Goal: Find specific page/section: Find specific page/section

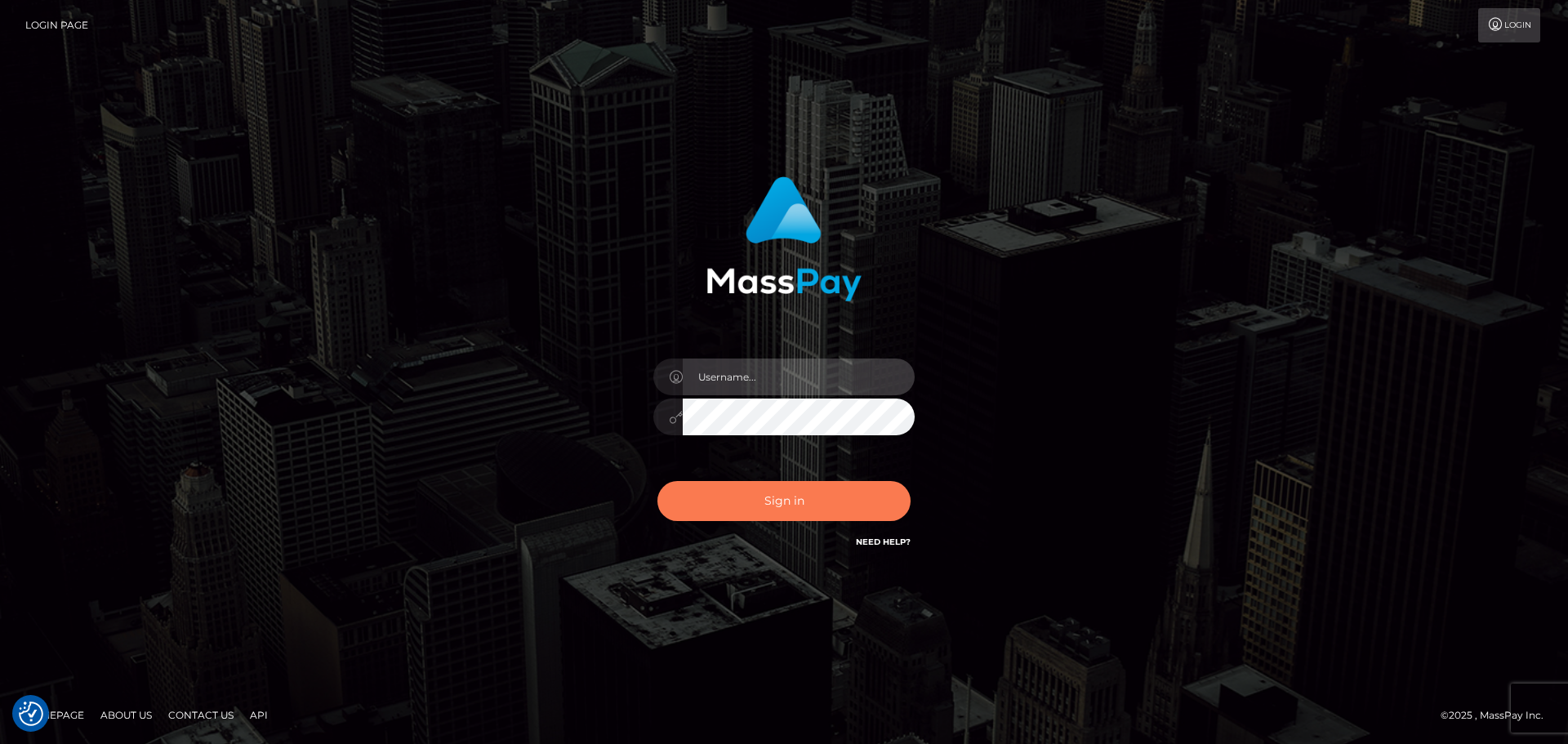
type input "Yassine Slimene"
click at [793, 490] on button "Sign in" at bounding box center [784, 501] width 253 height 40
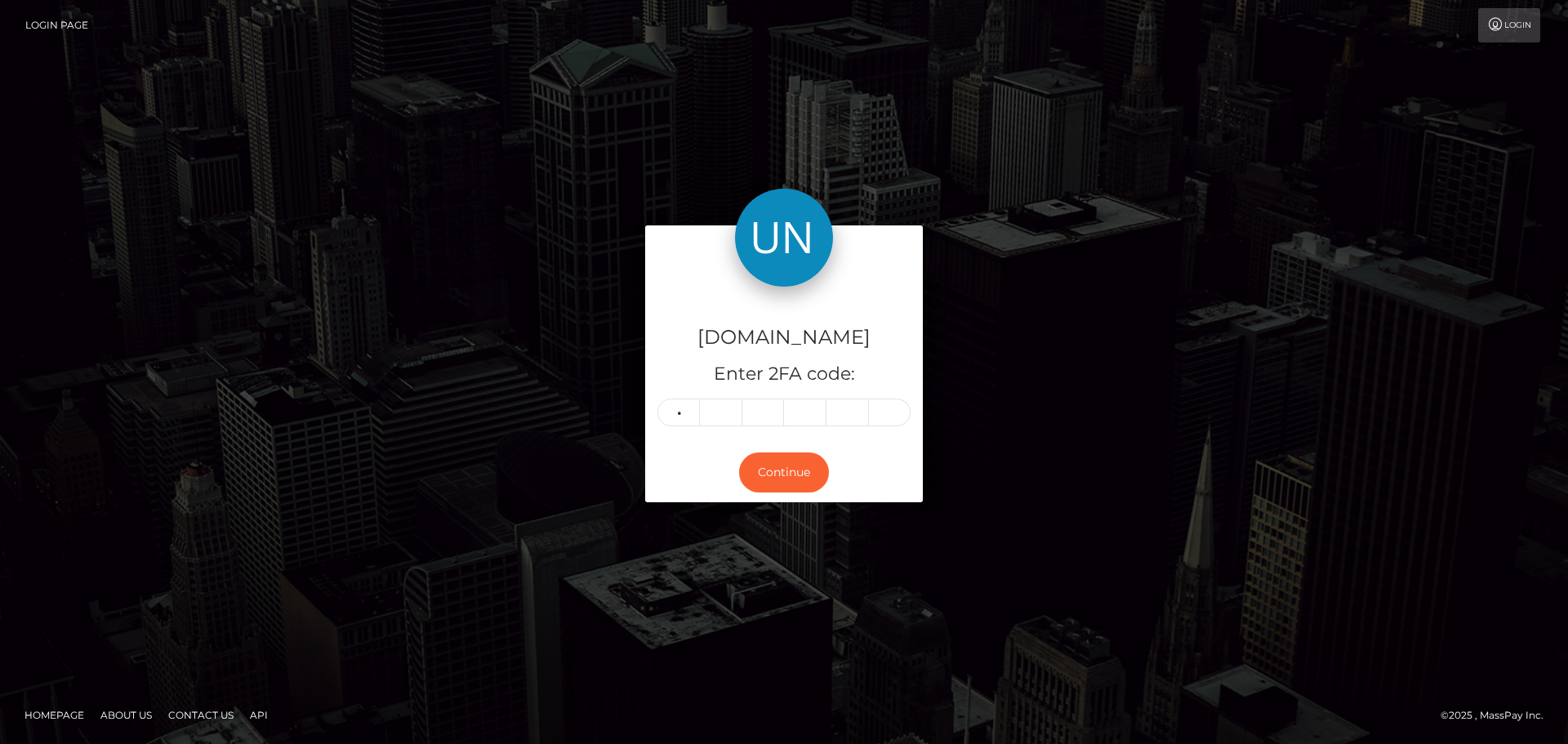
type input "5"
type input "4"
type input "0"
type input "4"
type input "9"
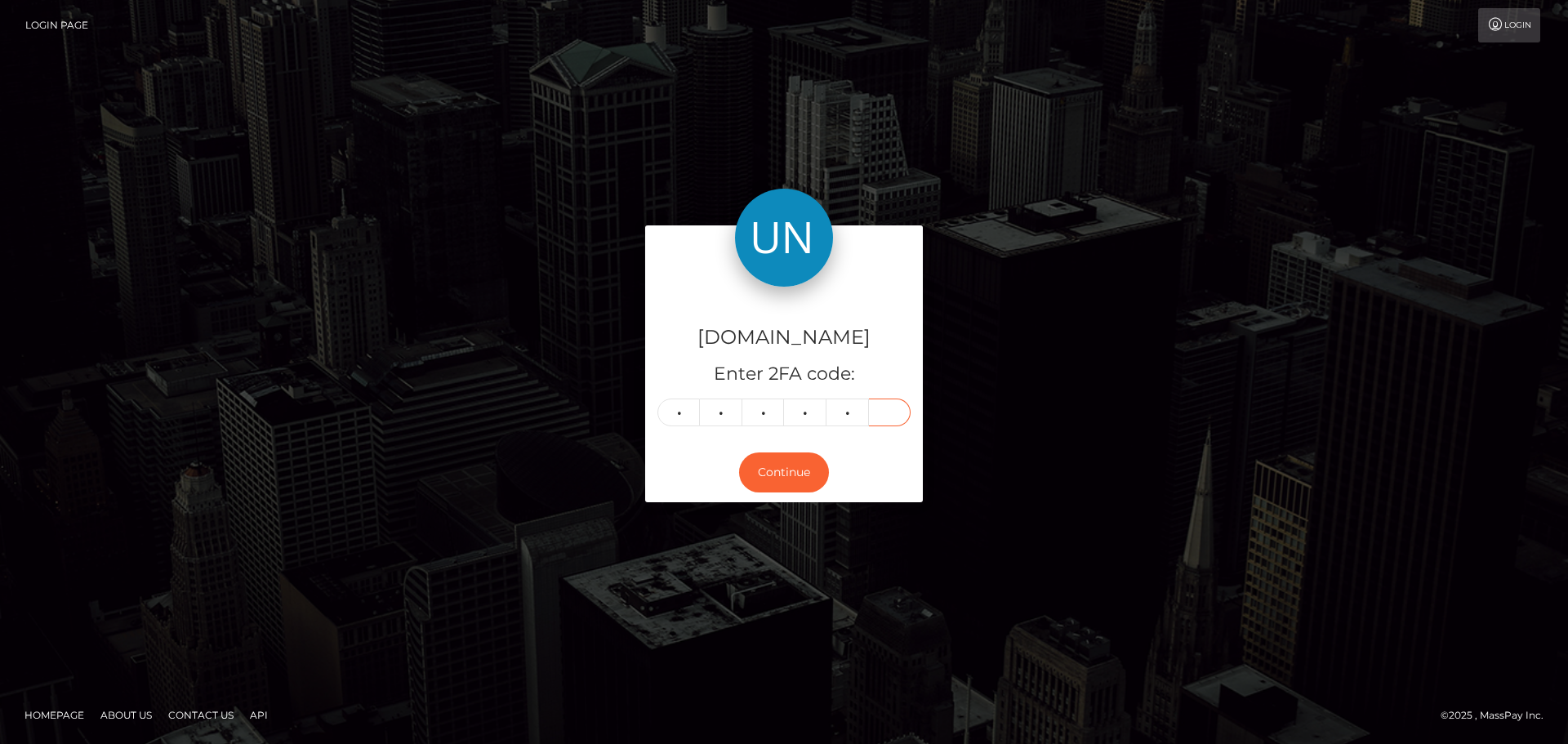
type input "4"
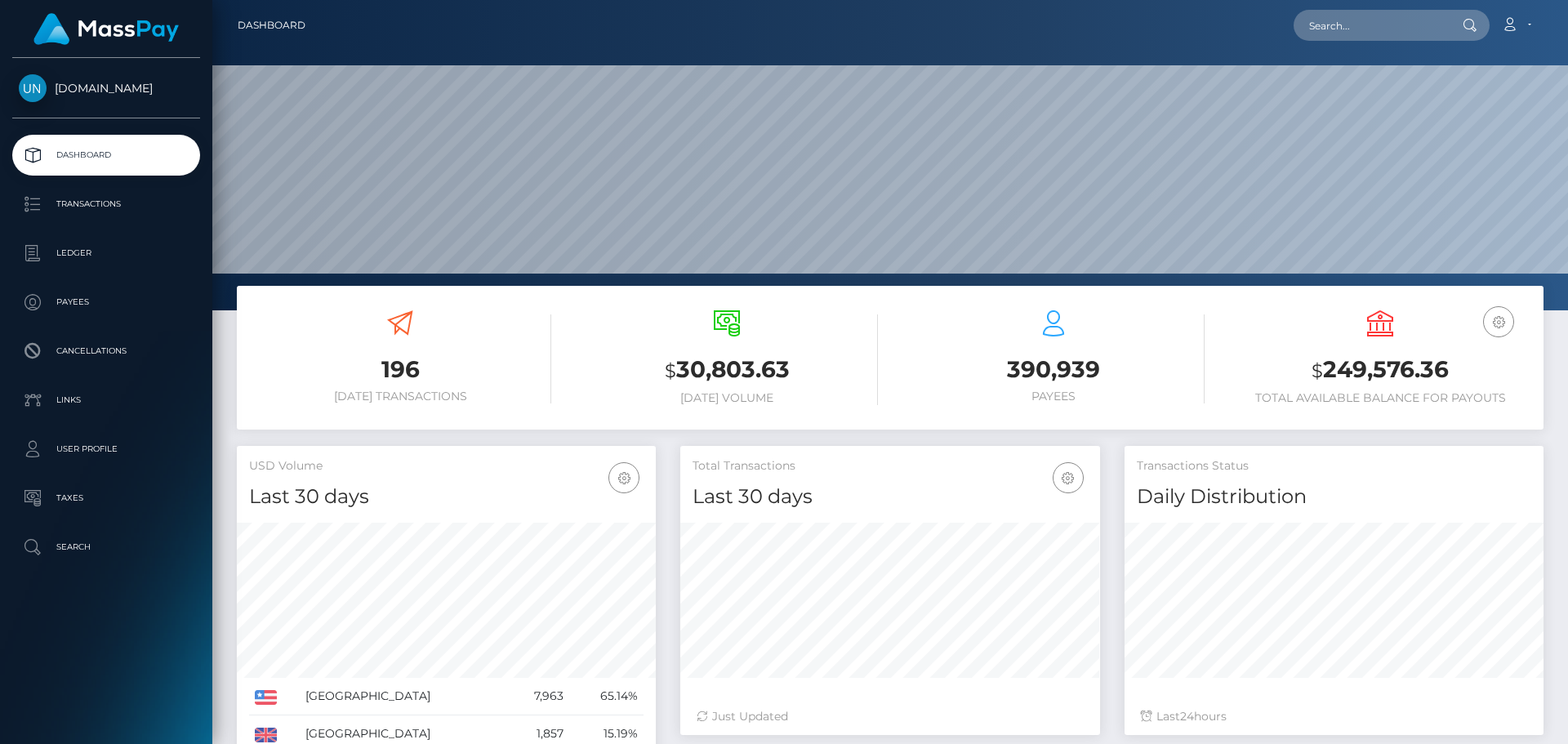
scroll to position [290, 419]
click at [1363, 38] on input "text" at bounding box center [1370, 26] width 153 height 31
paste input "qmc7gcs4yd@privaterelay.appleid.com"
type input "qmc7gcs4yd@privaterelay.appleid.com"
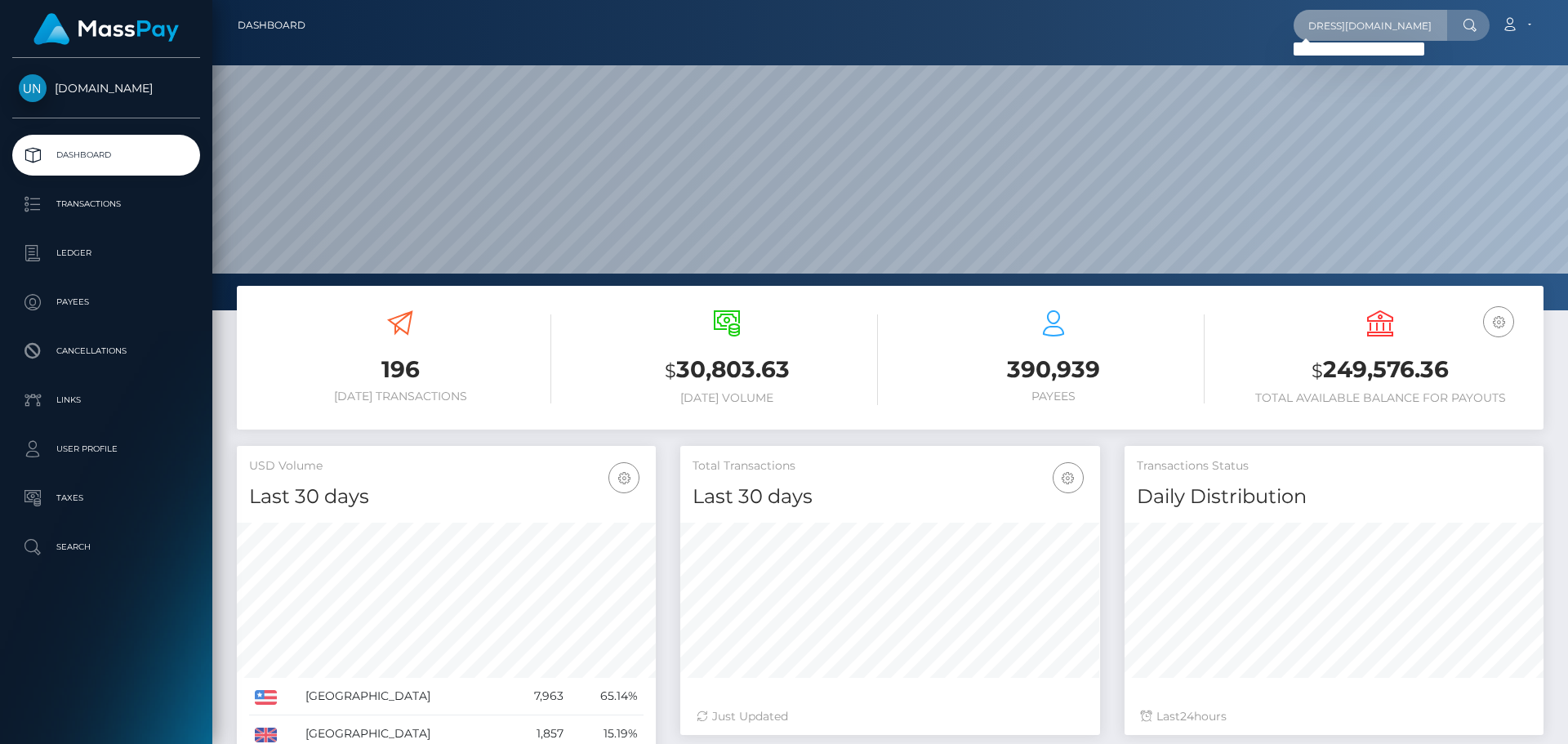
scroll to position [0, 0]
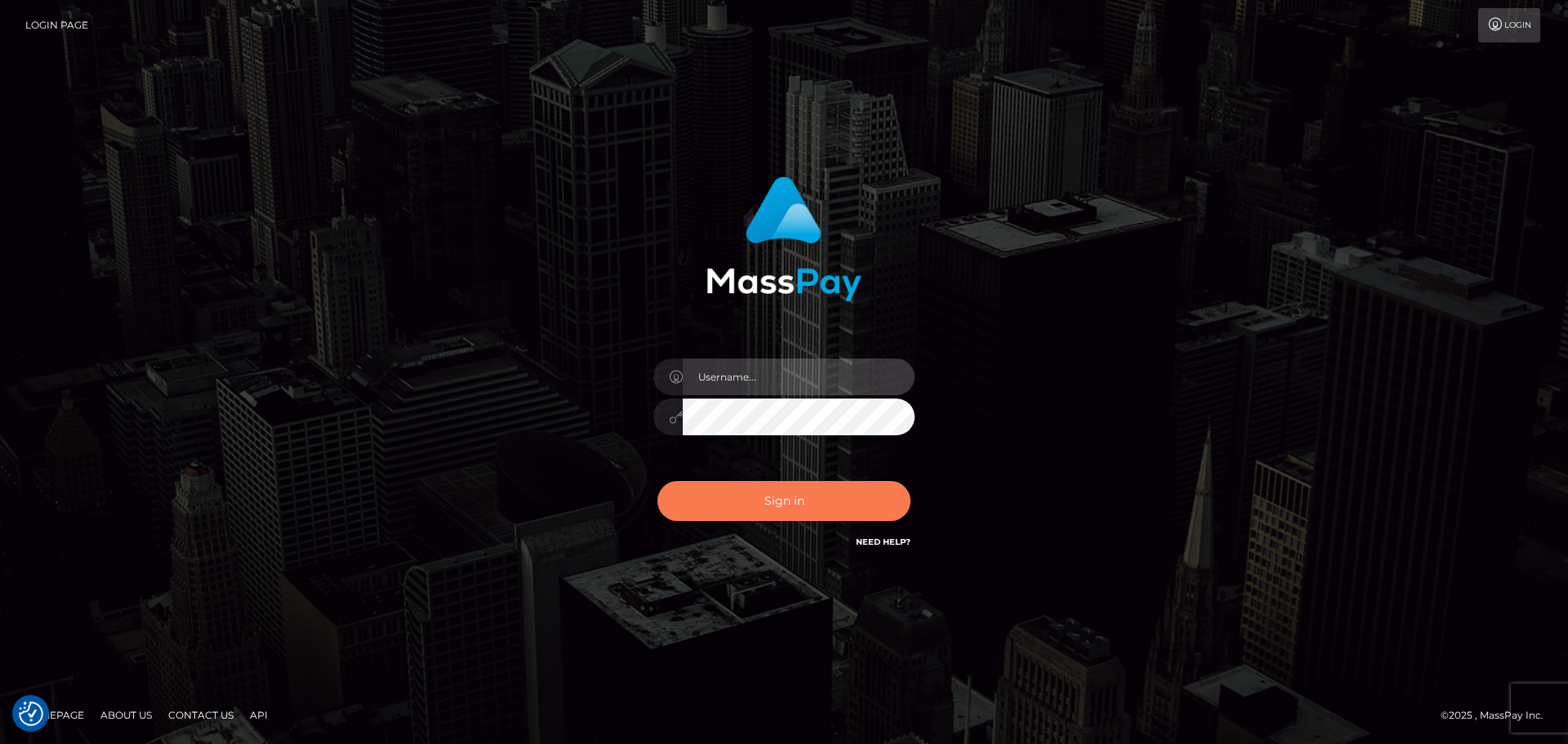
type input "[PERSON_NAME]"
click at [761, 517] on button "Sign in" at bounding box center [784, 501] width 253 height 40
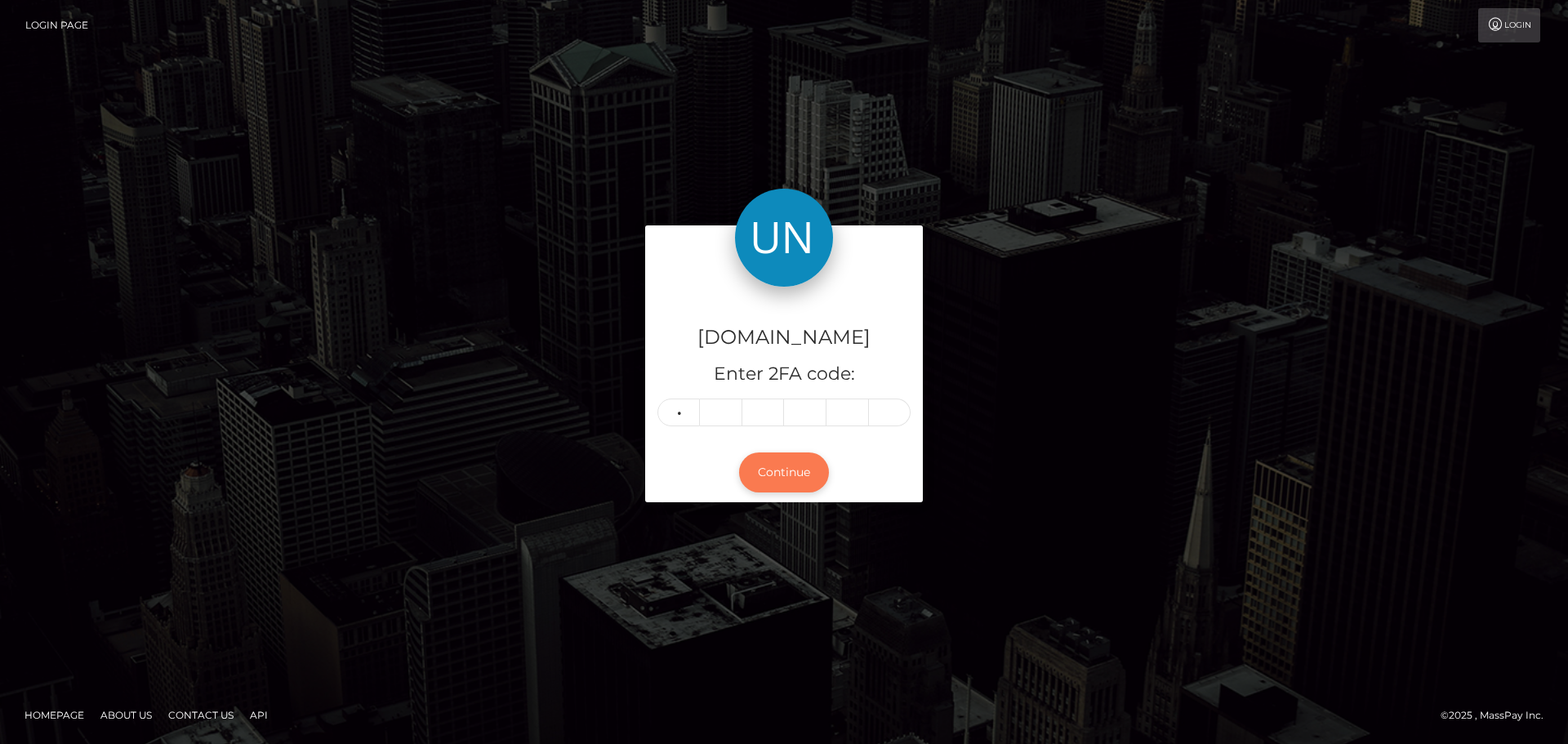
type input "4"
type input "3"
type input "1"
type input "0"
type input "9"
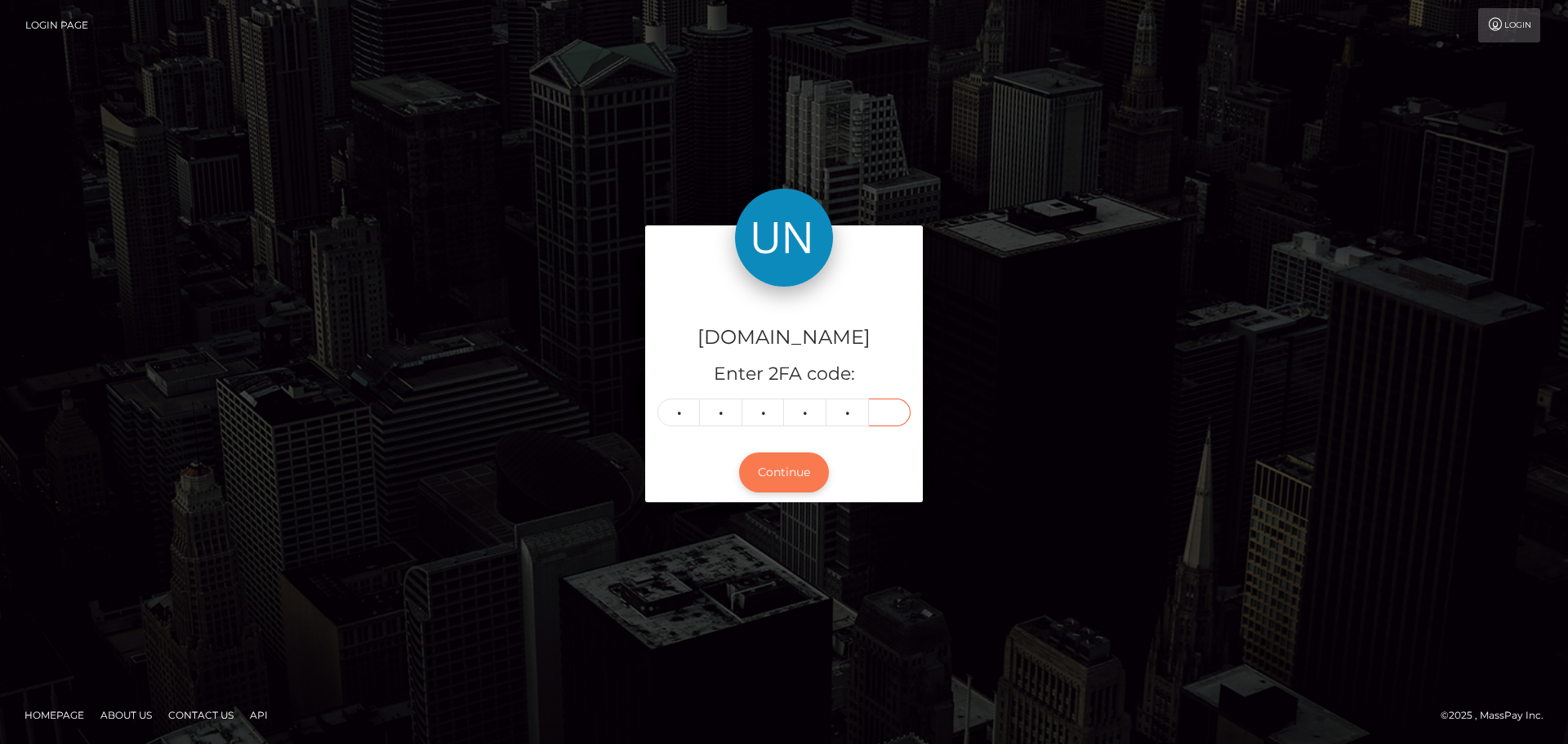
type input "2"
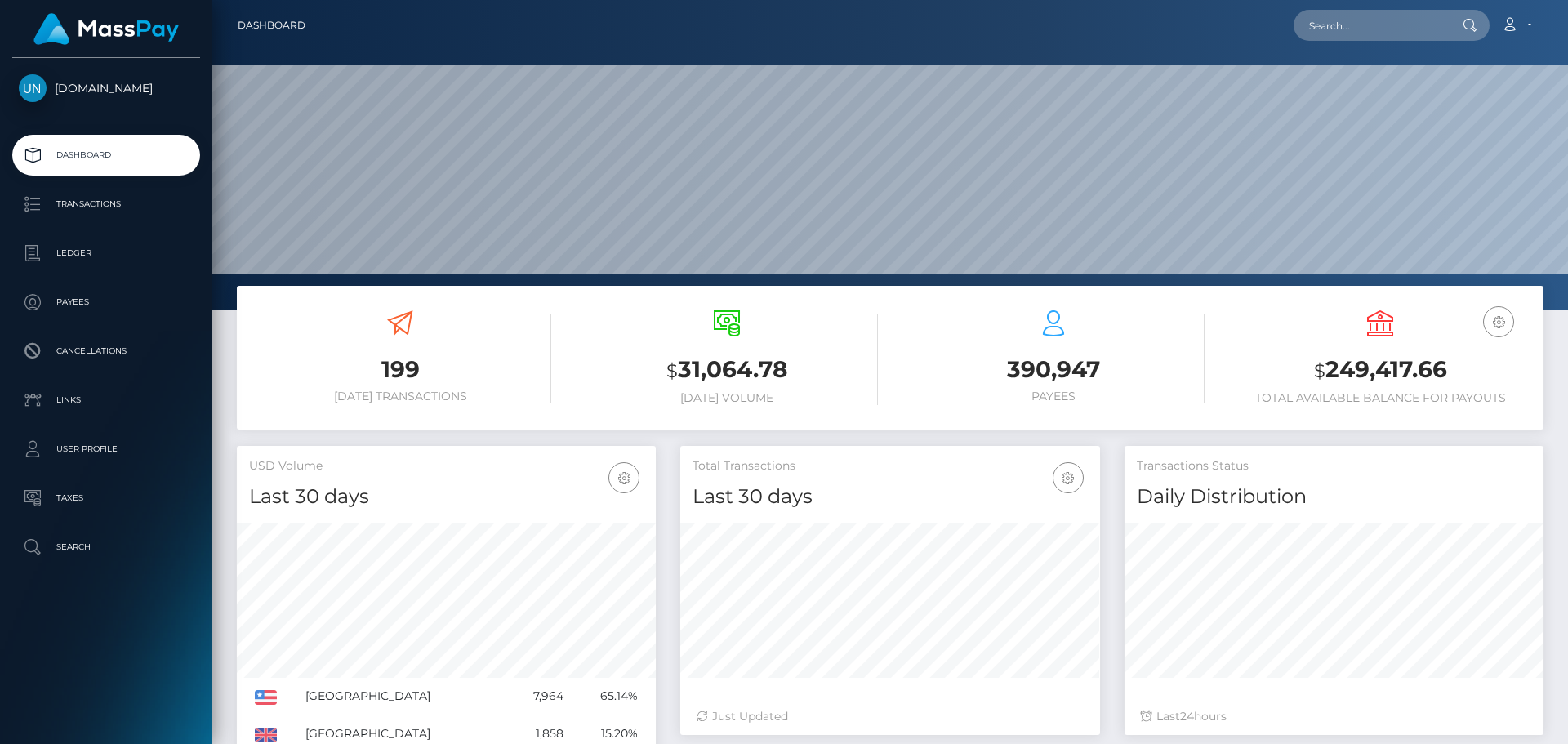
scroll to position [290, 419]
type input "expedijunior73@gmail.com"
paste input "bvzd97tf46@privaterelay.appleid.com"
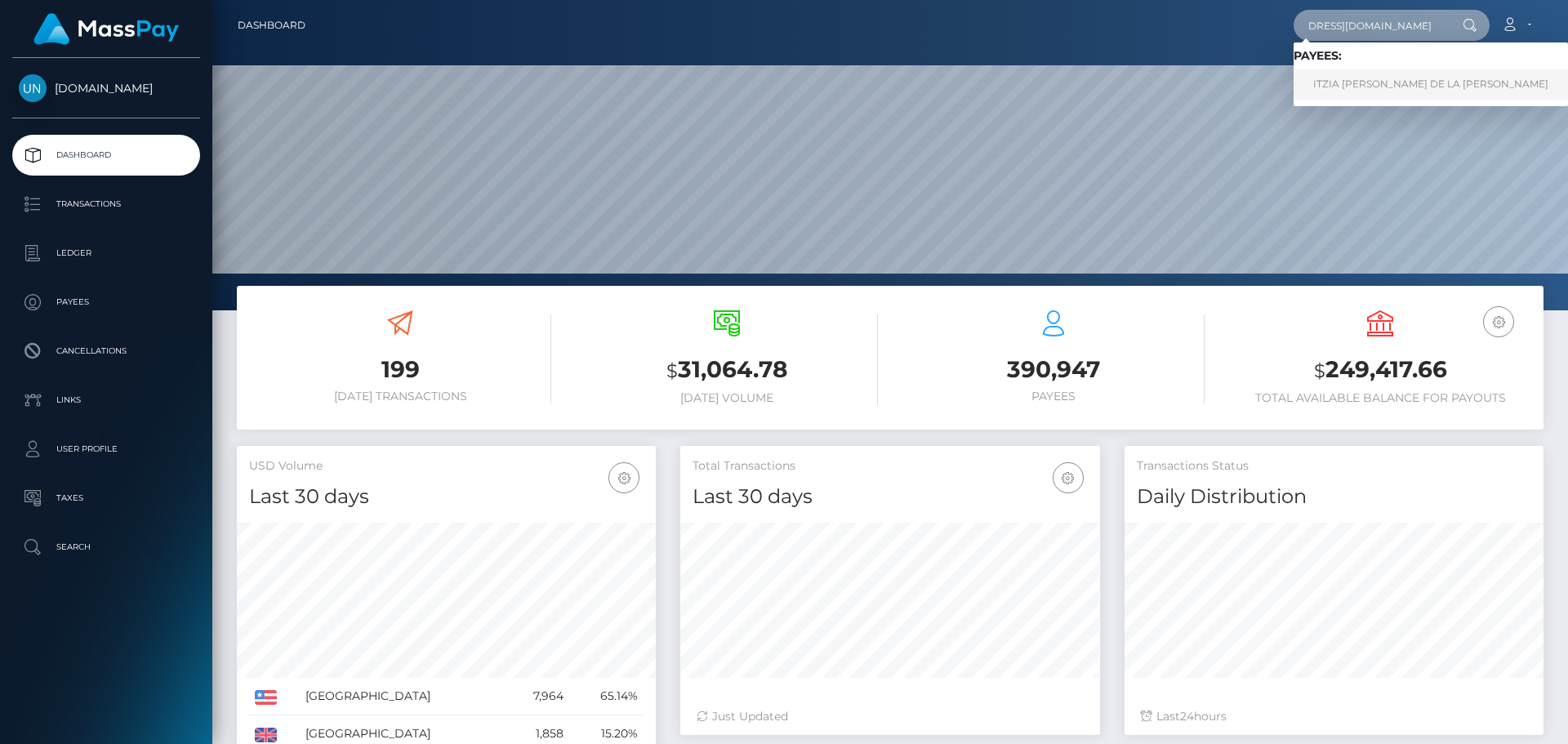
type input "bvzd97tf46@privaterelay.appleid.com"
click at [1346, 76] on link "ITZIA MARIE KUILAN DE LA ROSA" at bounding box center [1430, 84] width 274 height 30
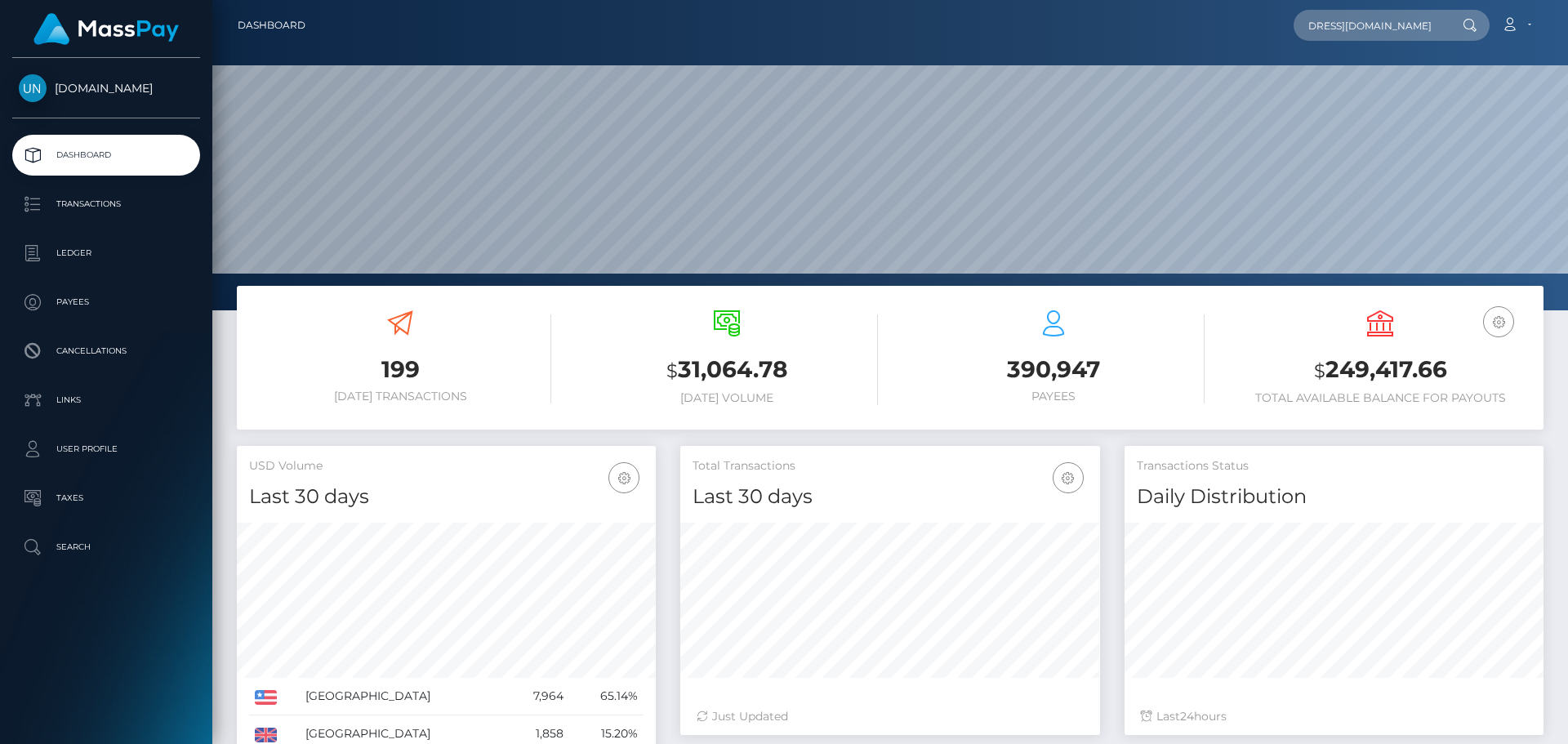
scroll to position [0, 0]
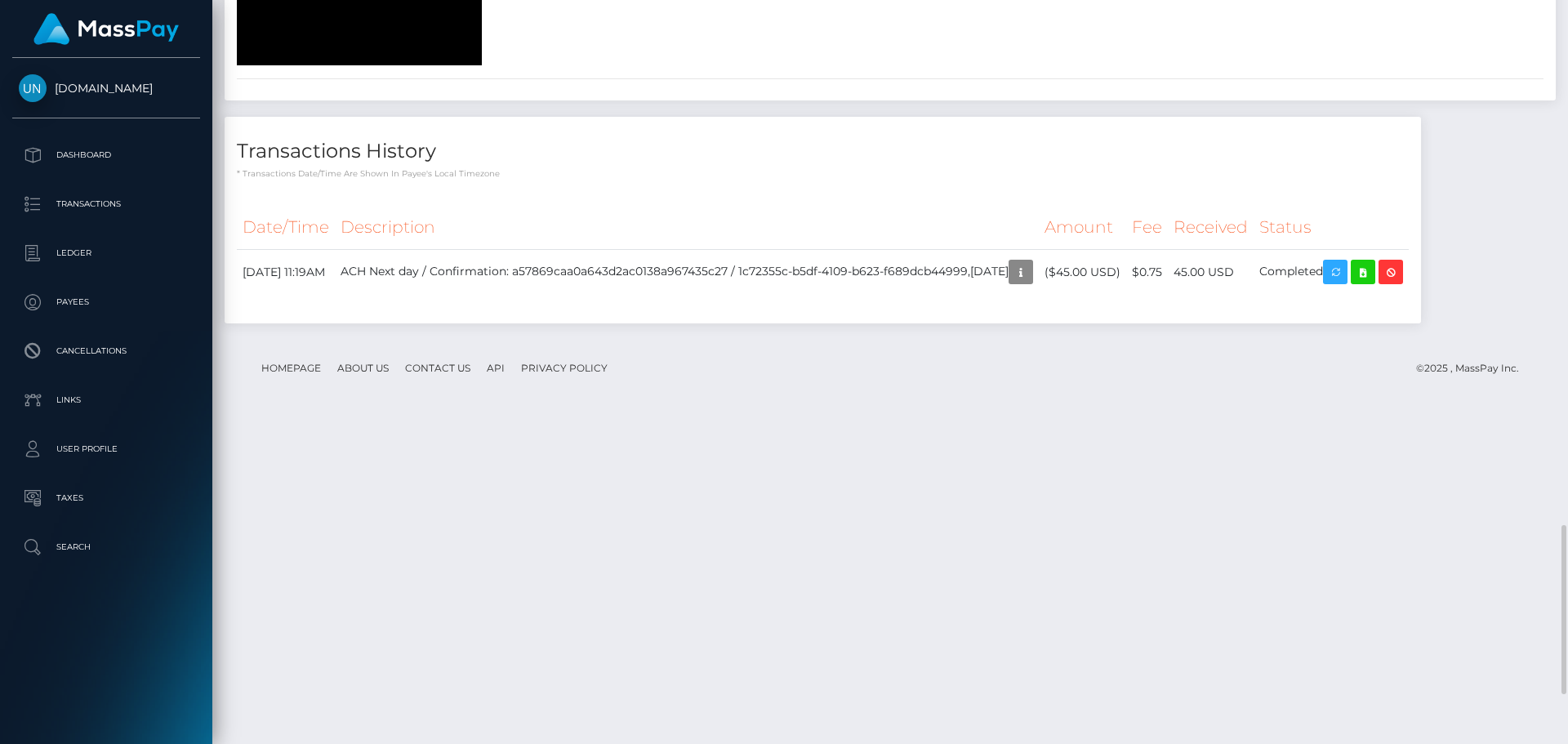
scroll to position [2827, 0]
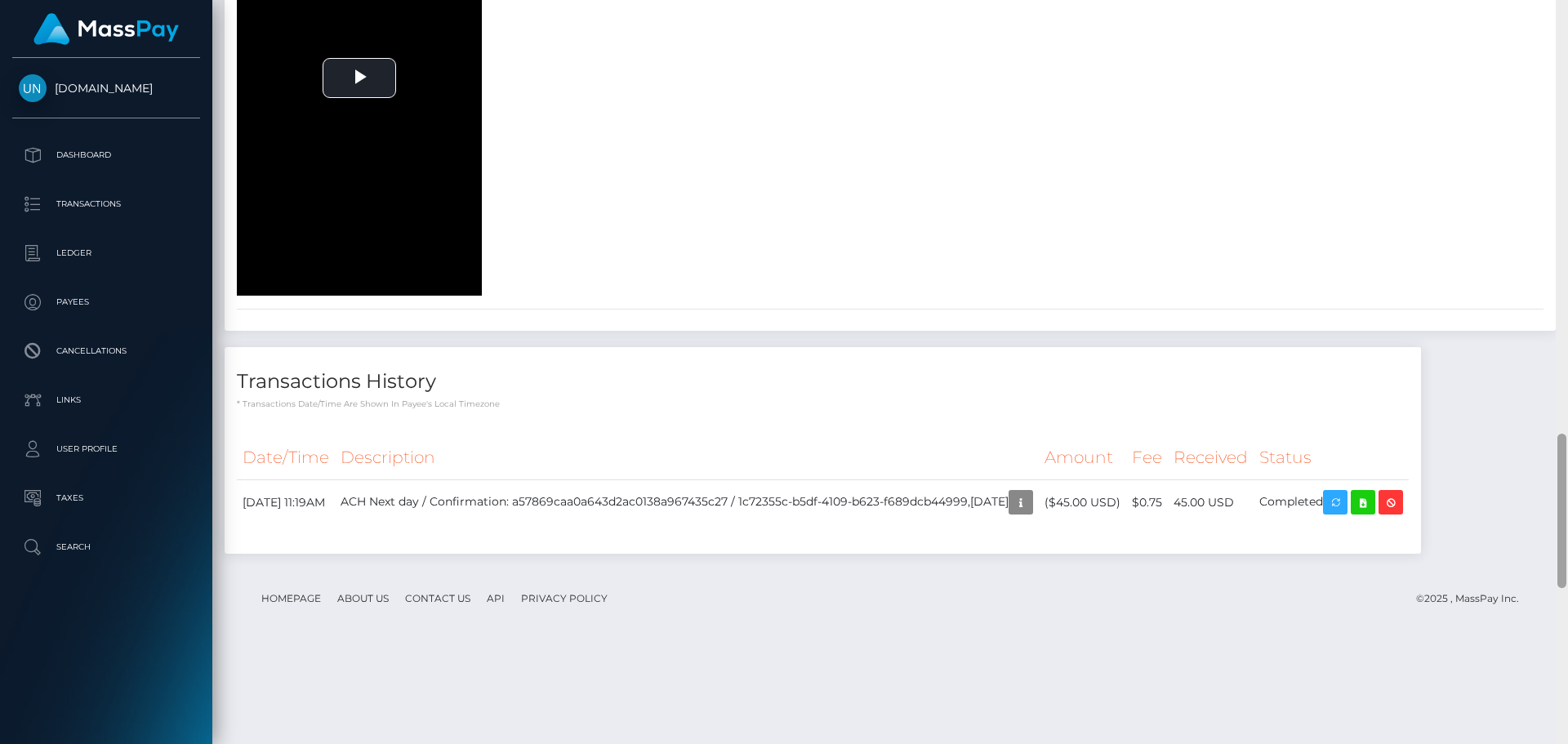
click at [1567, 28] on div at bounding box center [1561, 372] width 12 height 744
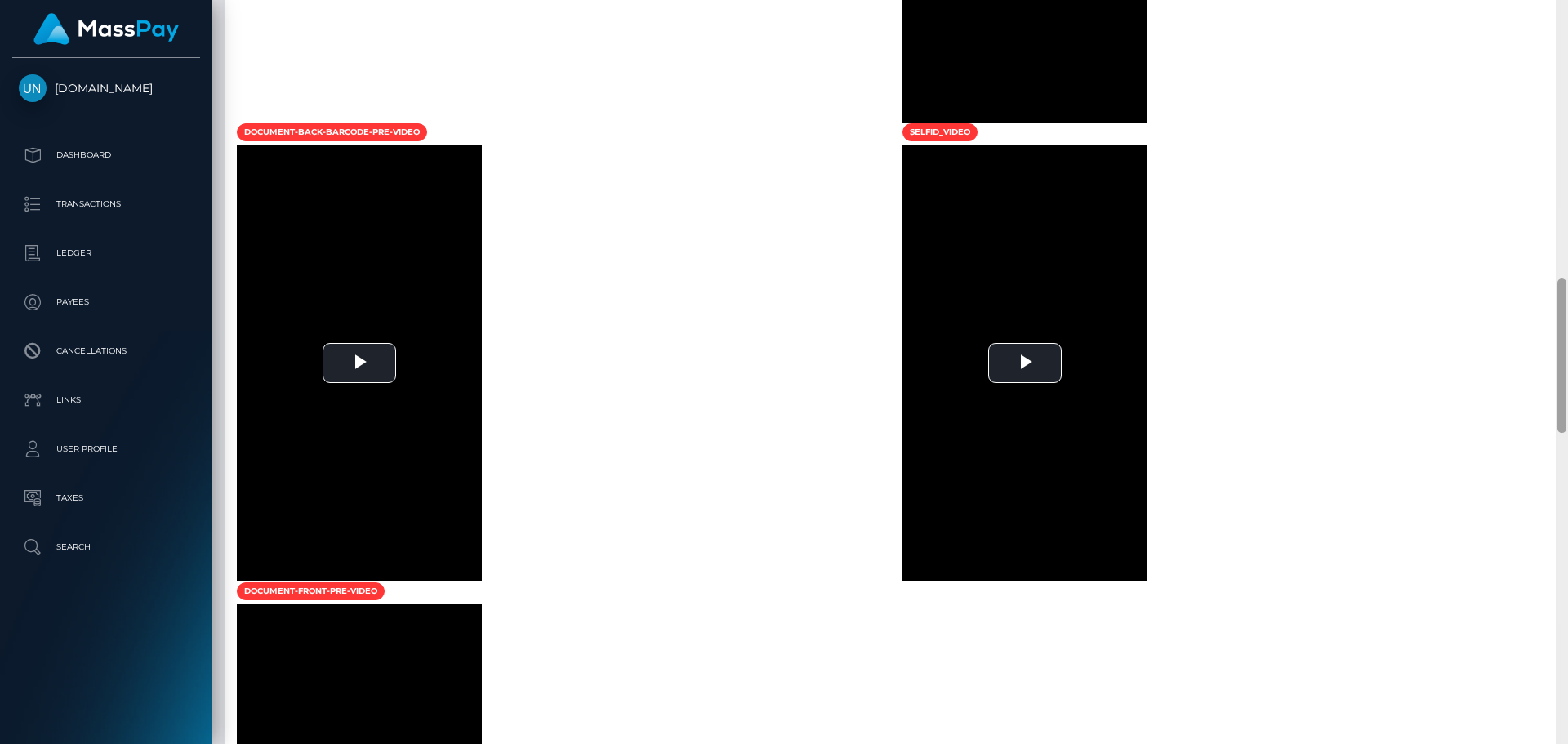
click at [1567, 28] on div at bounding box center [1561, 372] width 12 height 744
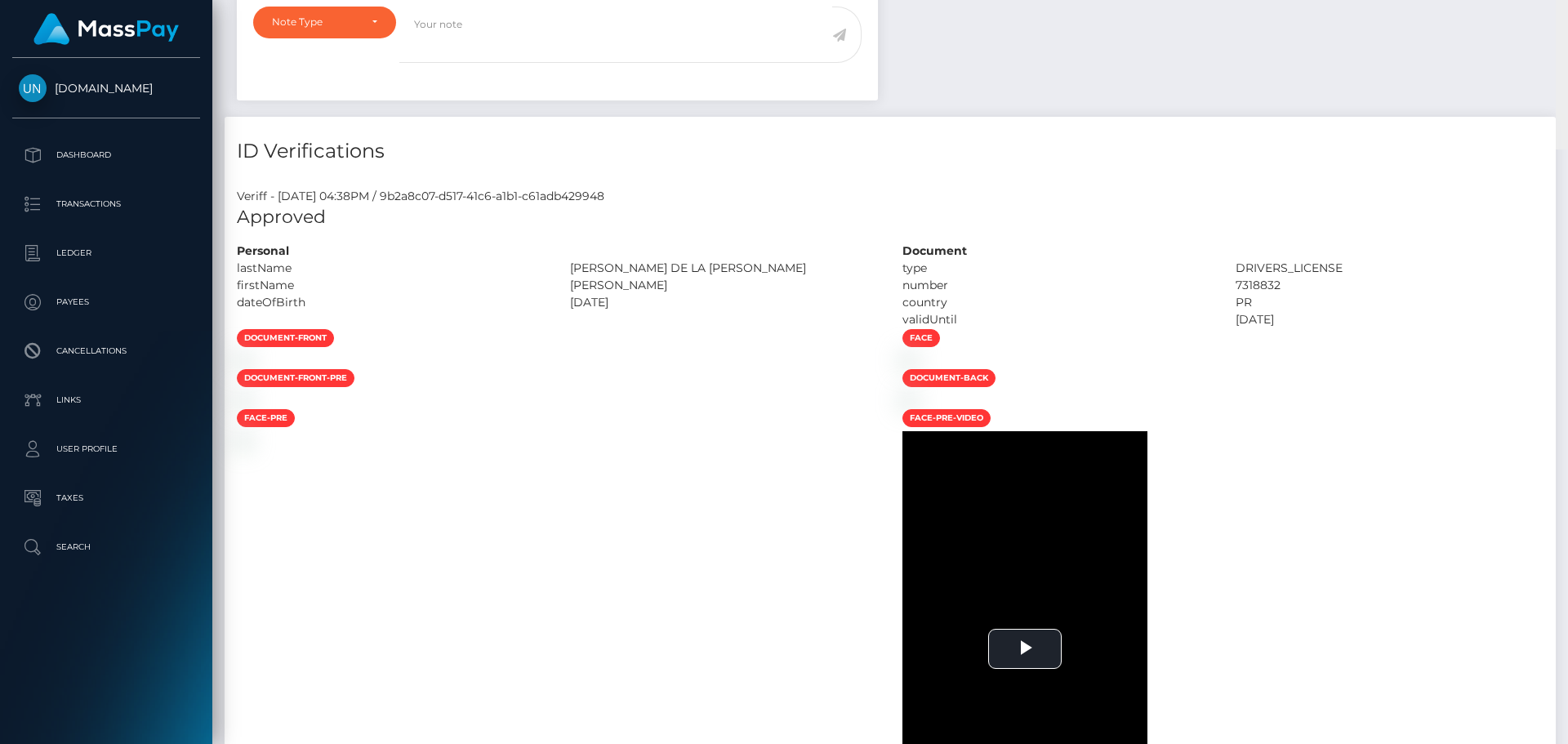
click at [1567, 27] on div "Customer Profile Loading... Loading..." at bounding box center [890, 372] width 1355 height 744
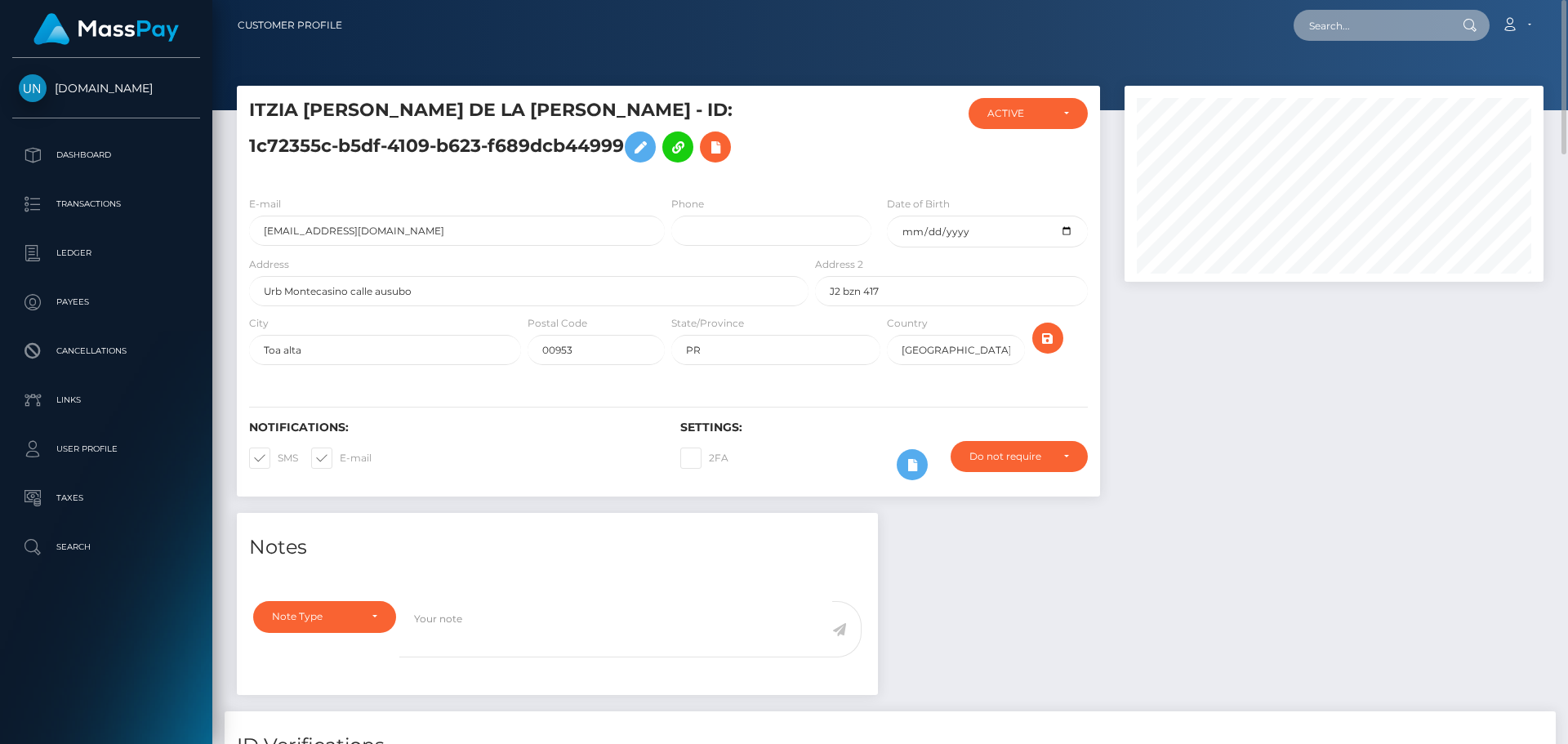
click at [1399, 15] on input "text" at bounding box center [1370, 26] width 153 height 31
paste input "silva21tay@icloud.com"
click at [1412, 21] on input "silva21tay@icloud.com" at bounding box center [1370, 26] width 153 height 31
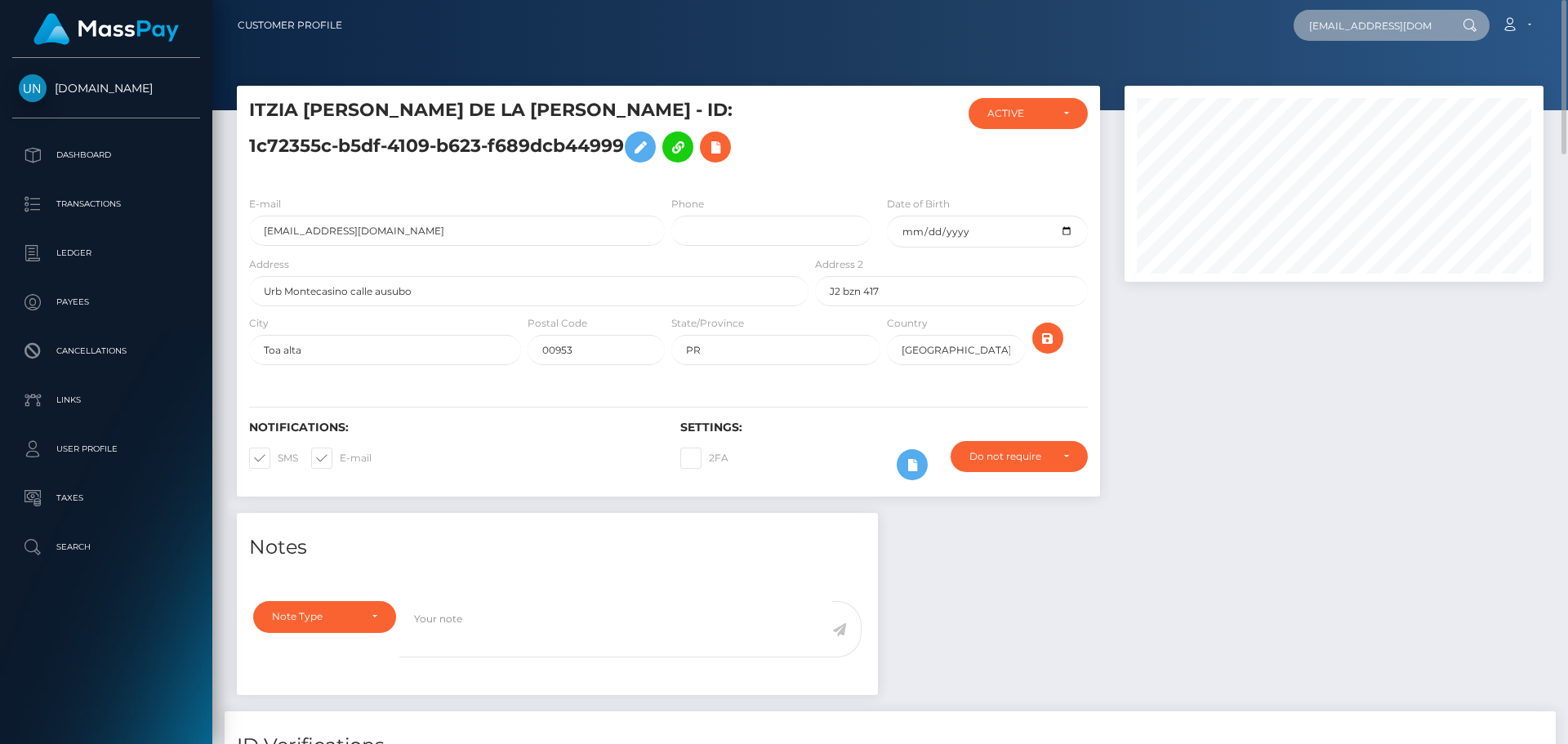
paste input "alanis.fuentes14@gmail"
type input "alanis.fuentes14@gmail.com"
click at [1353, 82] on div at bounding box center [890, 55] width 1355 height 110
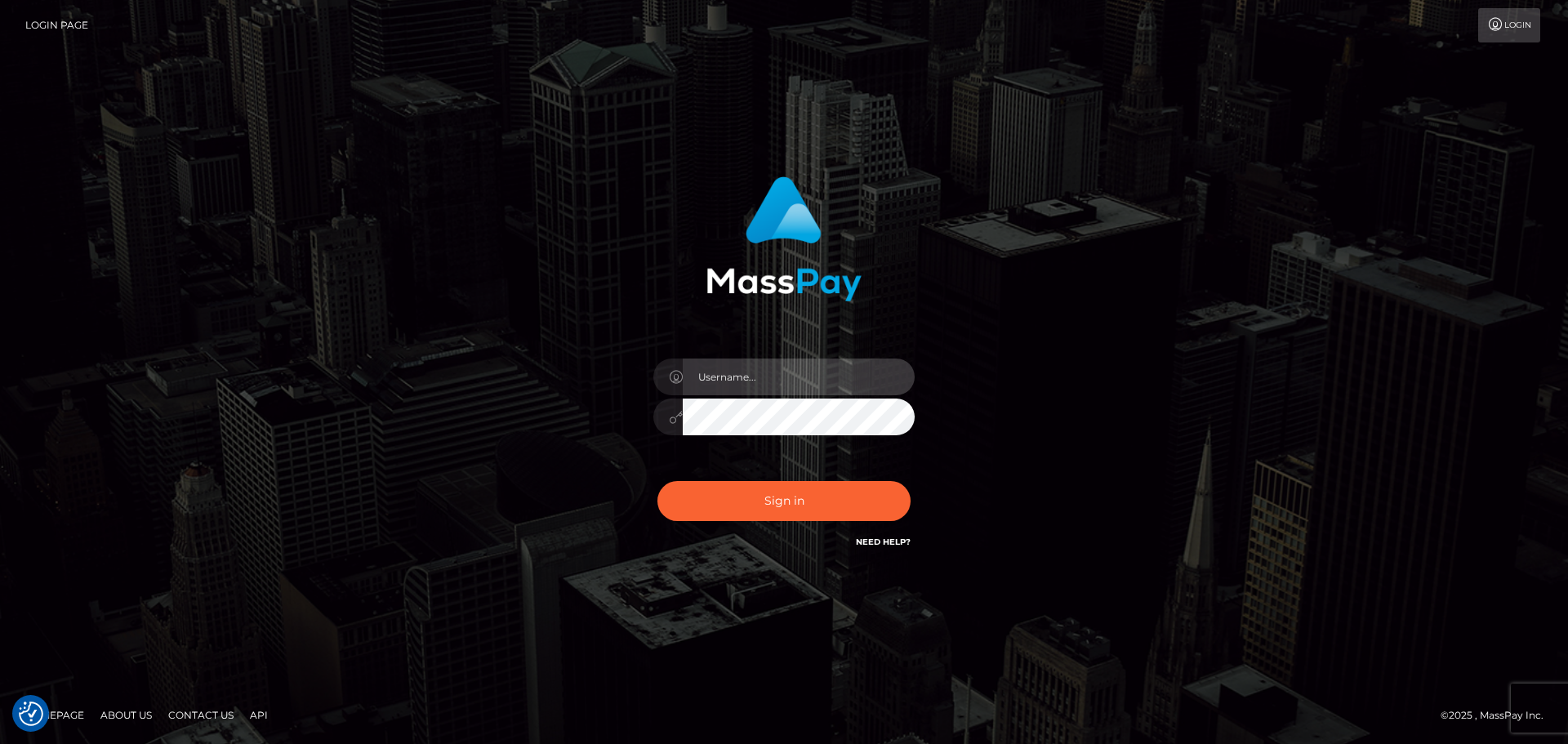
type input "[PERSON_NAME]"
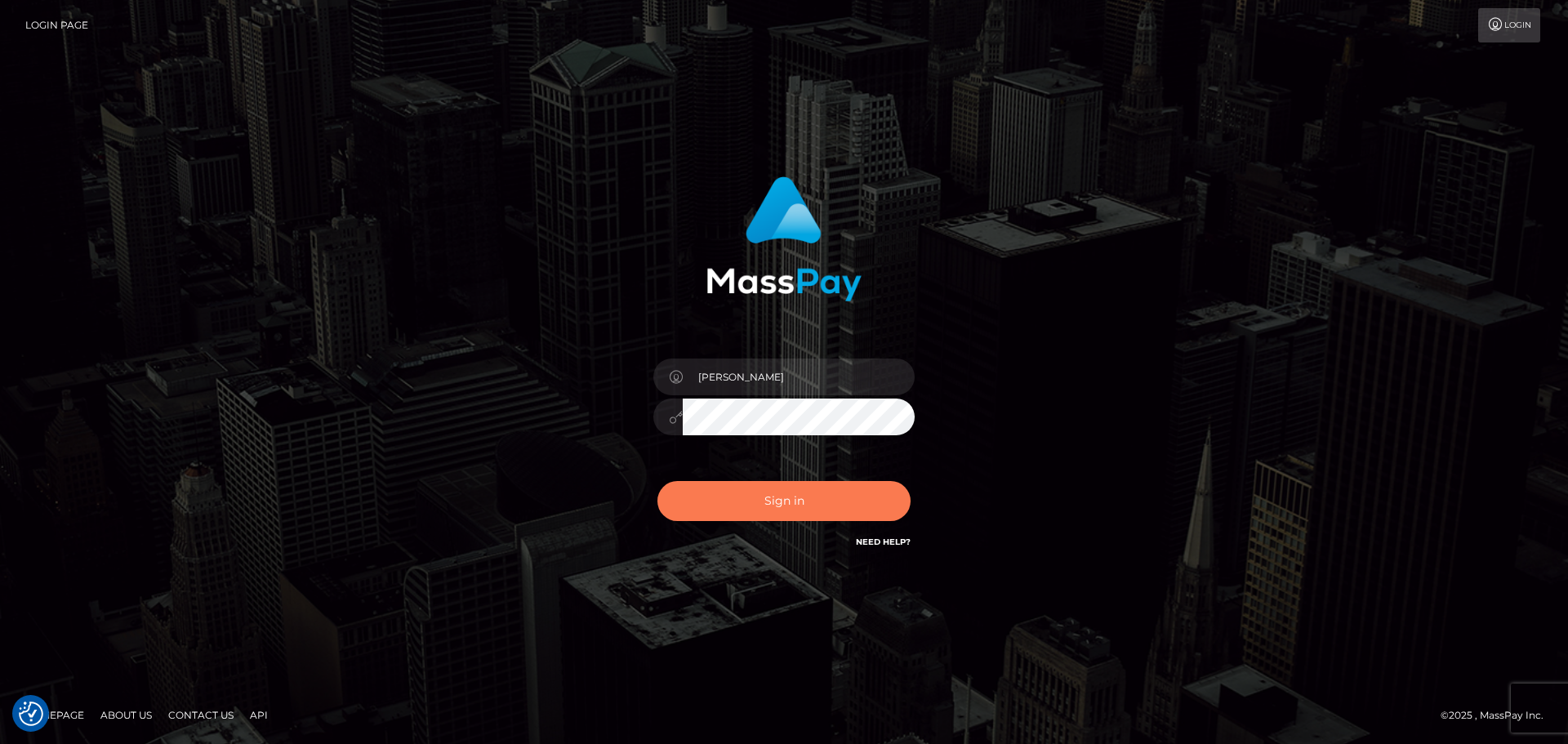
click at [747, 484] on button "Sign in" at bounding box center [784, 501] width 253 height 40
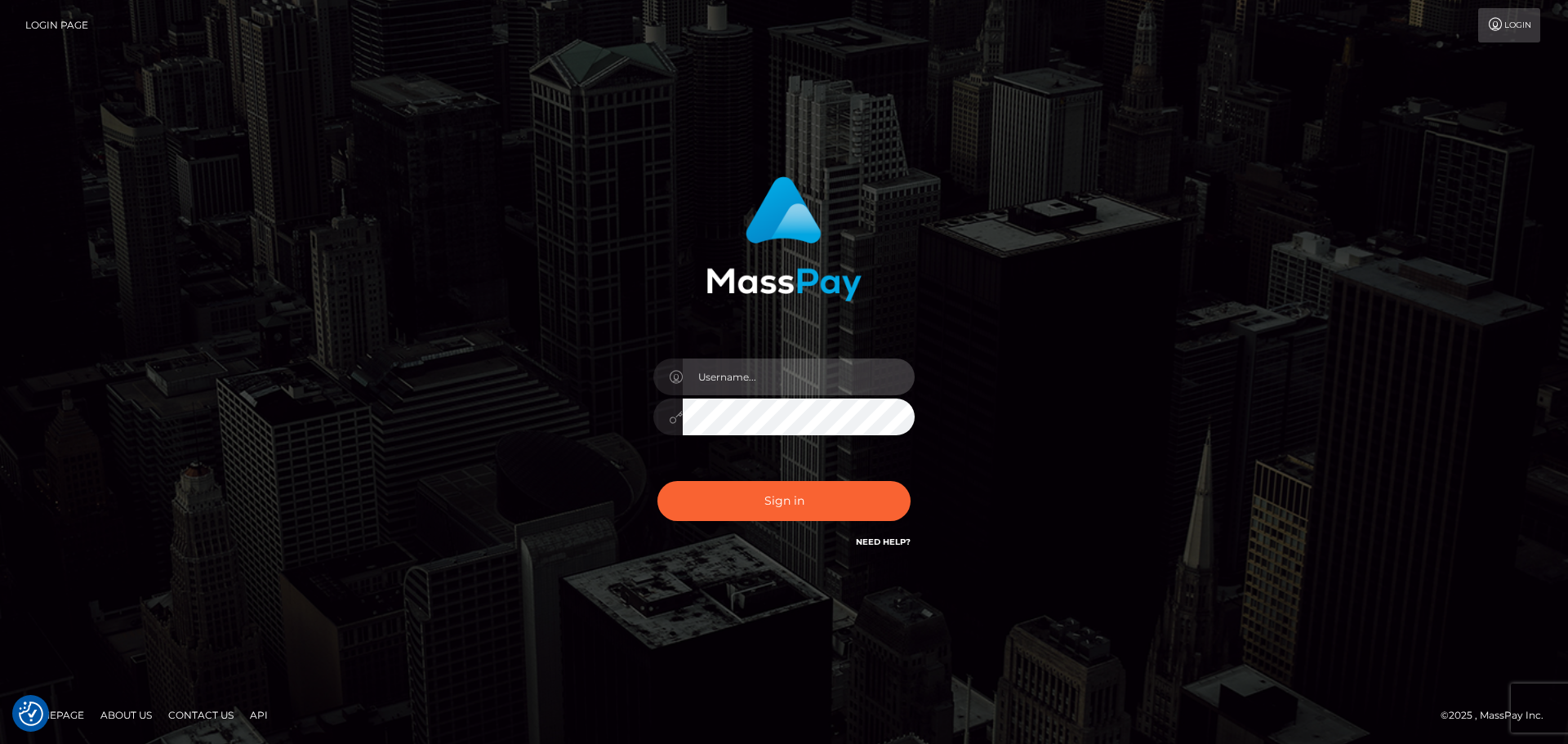
type input "[PERSON_NAME]"
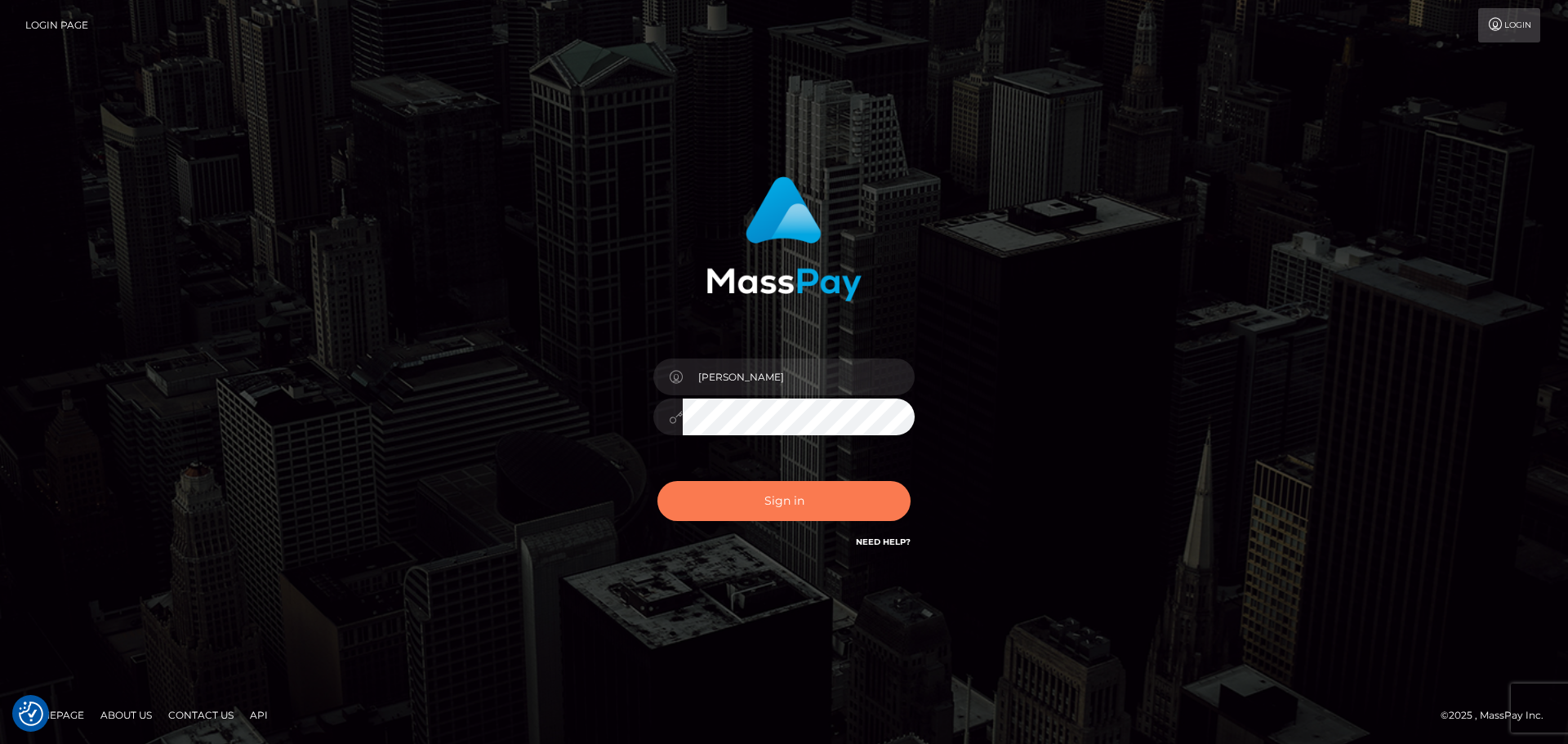
click at [747, 484] on button "Sign in" at bounding box center [784, 501] width 253 height 40
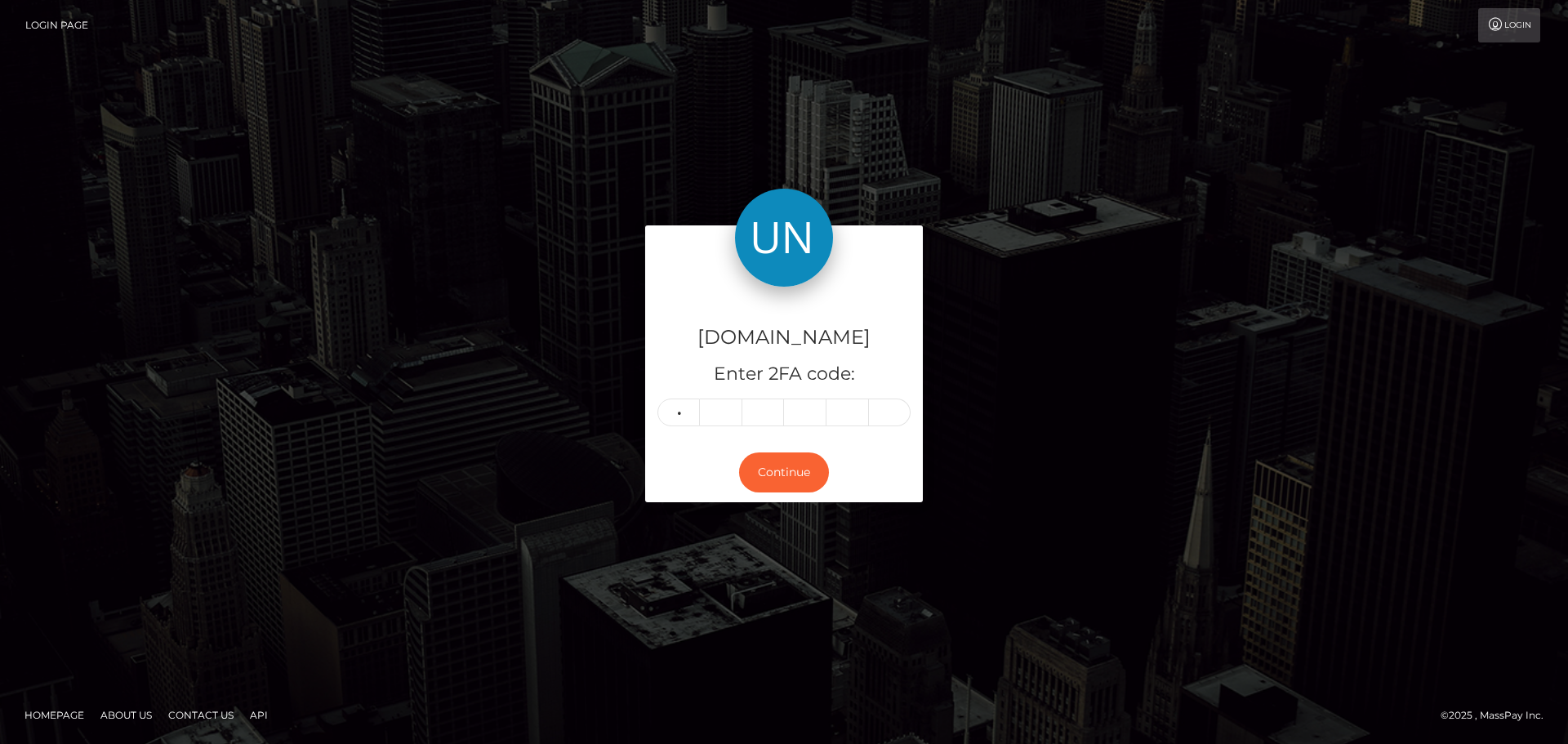
type input "5"
type input "3"
type input "0"
type input "4"
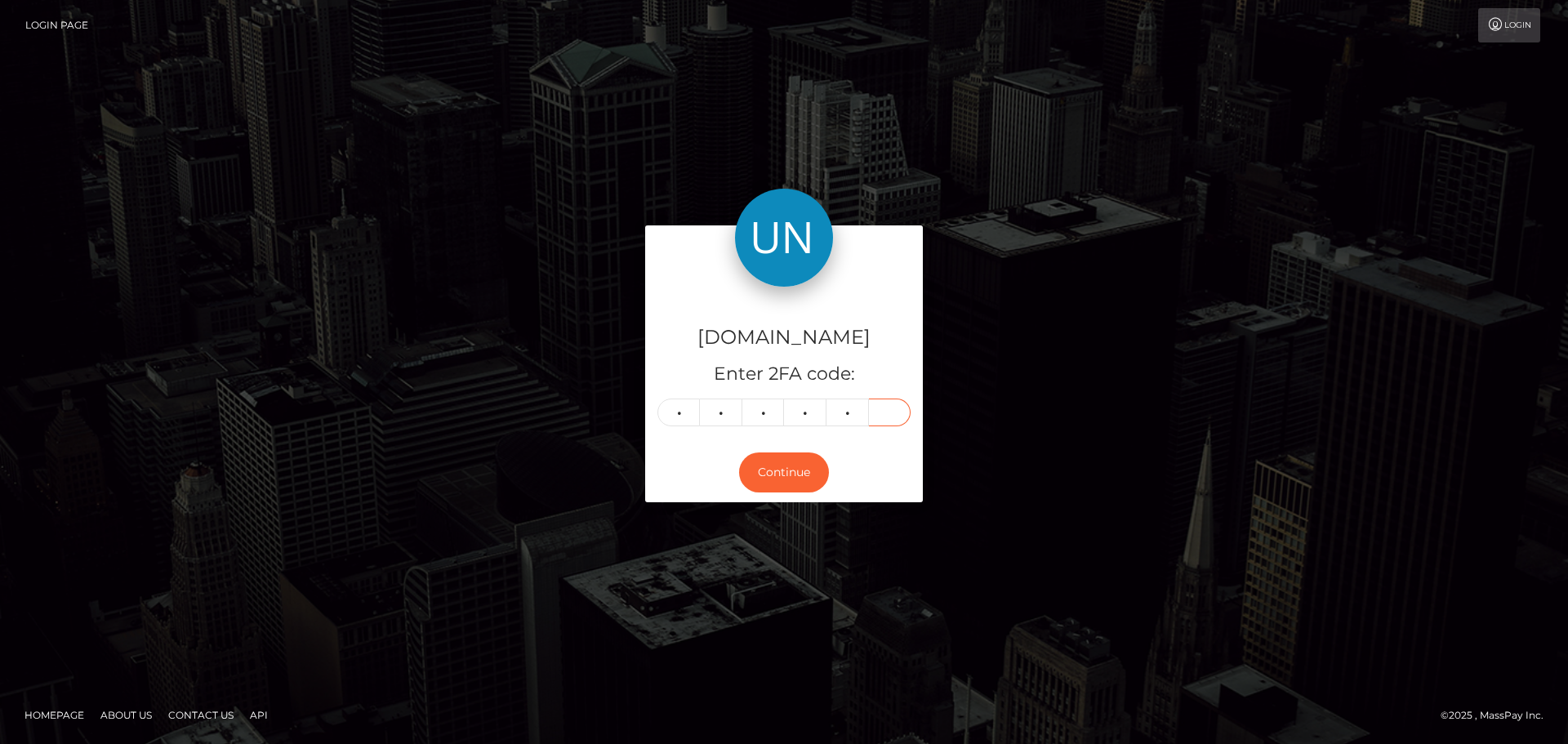
type input "4"
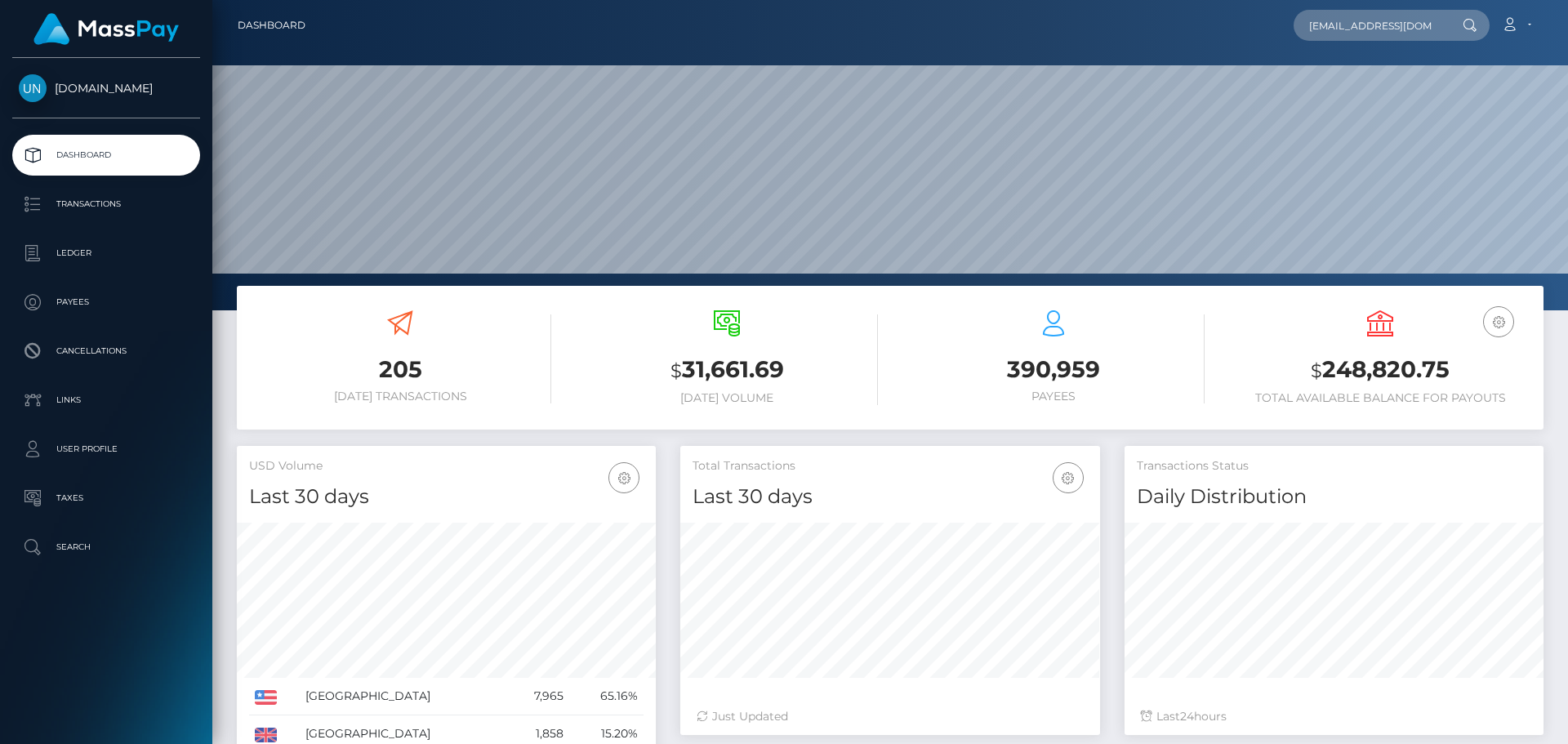
scroll to position [0, 7]
type input "[EMAIL_ADDRESS][DOMAIN_NAME]"
click at [1360, 91] on link "LOANE FAUCONNIER" at bounding box center [1367, 84] width 147 height 30
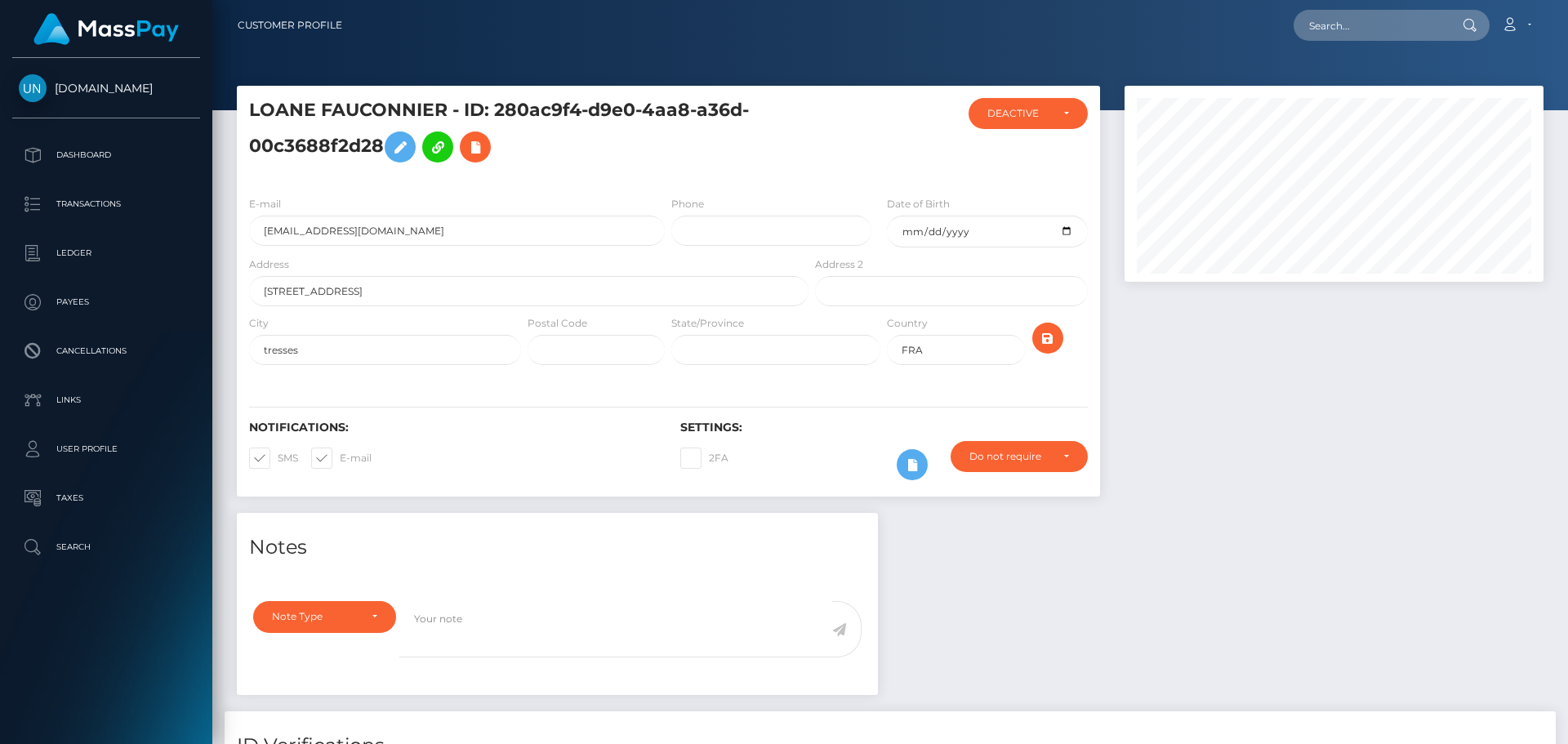
scroll to position [196, 419]
